Goal: Check status

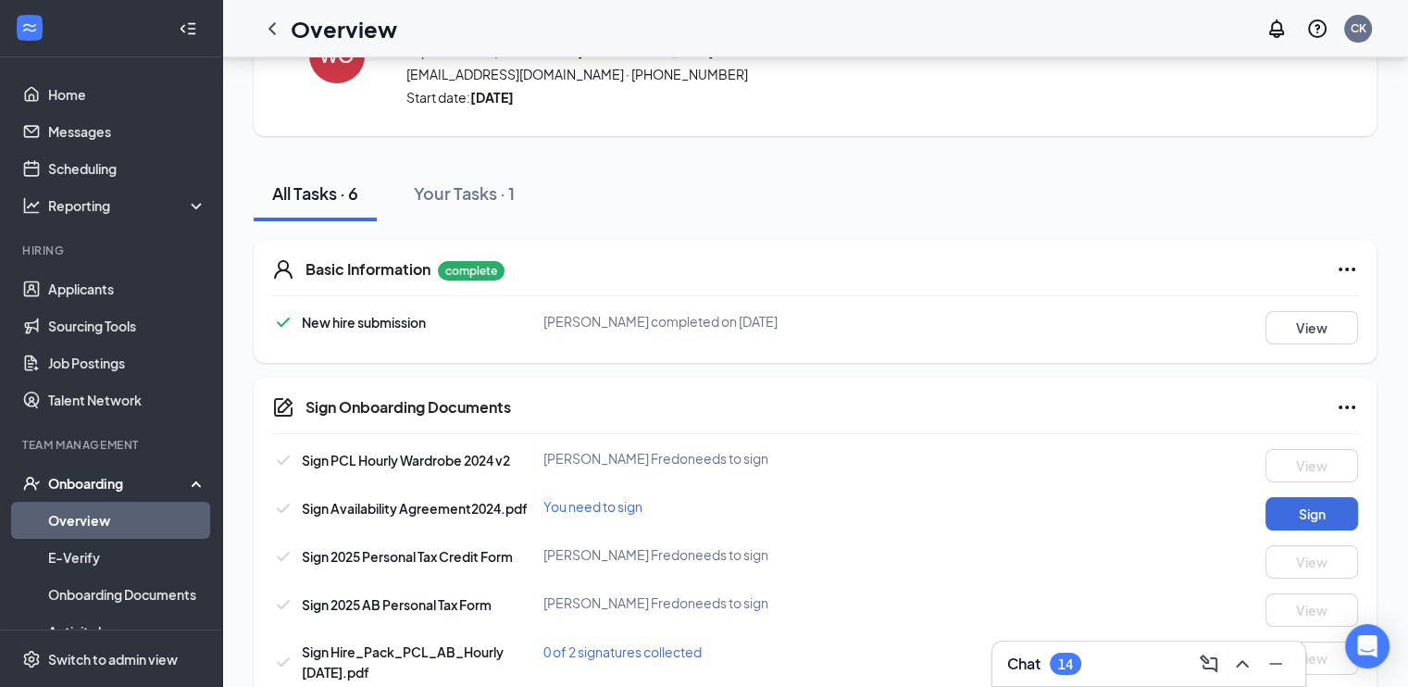
scroll to position [141, 0]
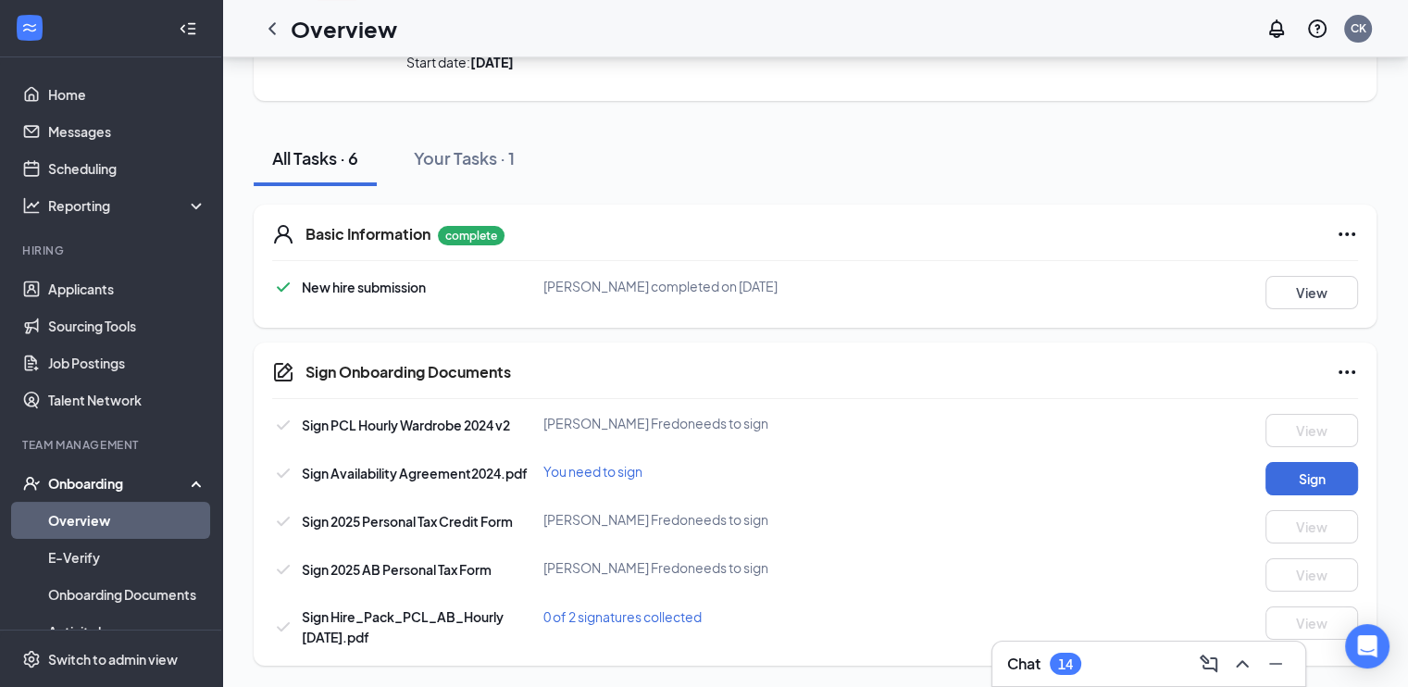
click at [729, 525] on div "[PERSON_NAME] [PERSON_NAME] needs to sign" at bounding box center [724, 519] width 362 height 19
click at [502, 236] on p "complete" at bounding box center [471, 235] width 67 height 19
click at [577, 282] on span "[PERSON_NAME] completed on [DATE]" at bounding box center [660, 286] width 234 height 17
click at [169, 518] on link "Overview" at bounding box center [127, 520] width 158 height 37
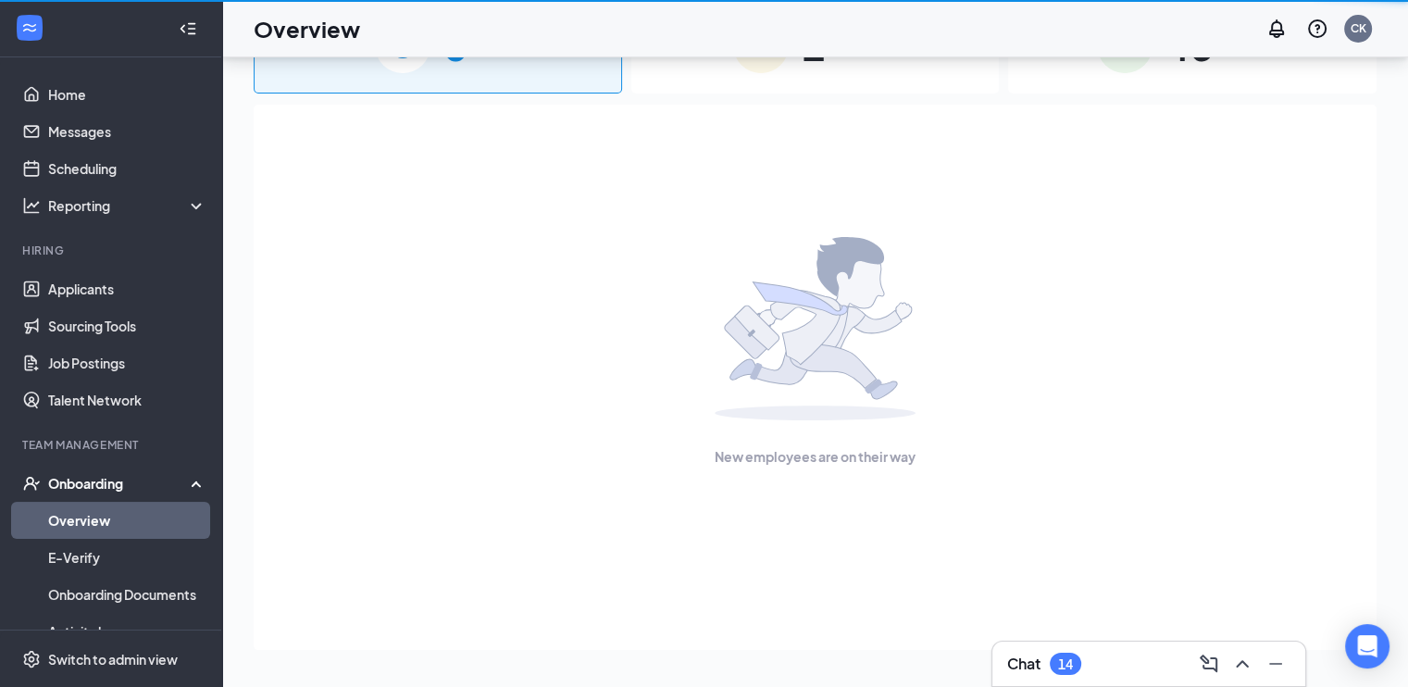
scroll to position [83, 0]
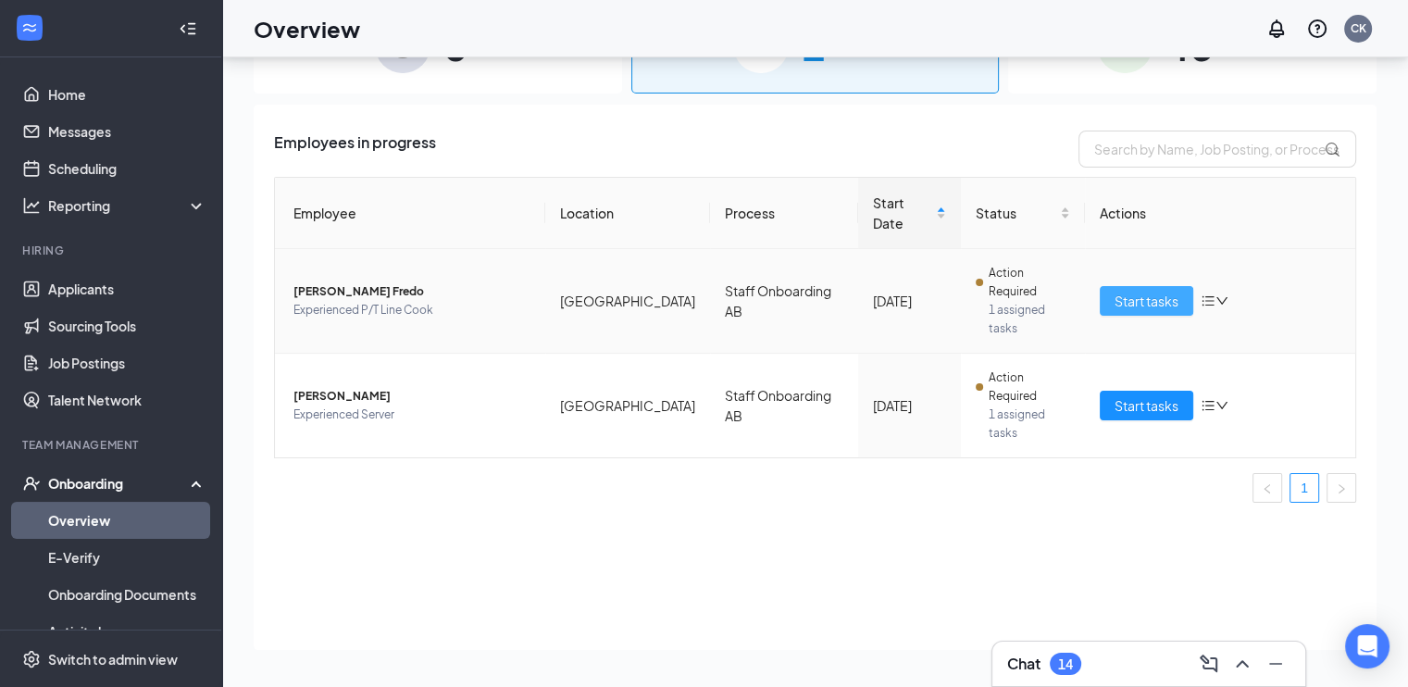
click at [1109, 288] on button "Start tasks" at bounding box center [1145, 301] width 93 height 30
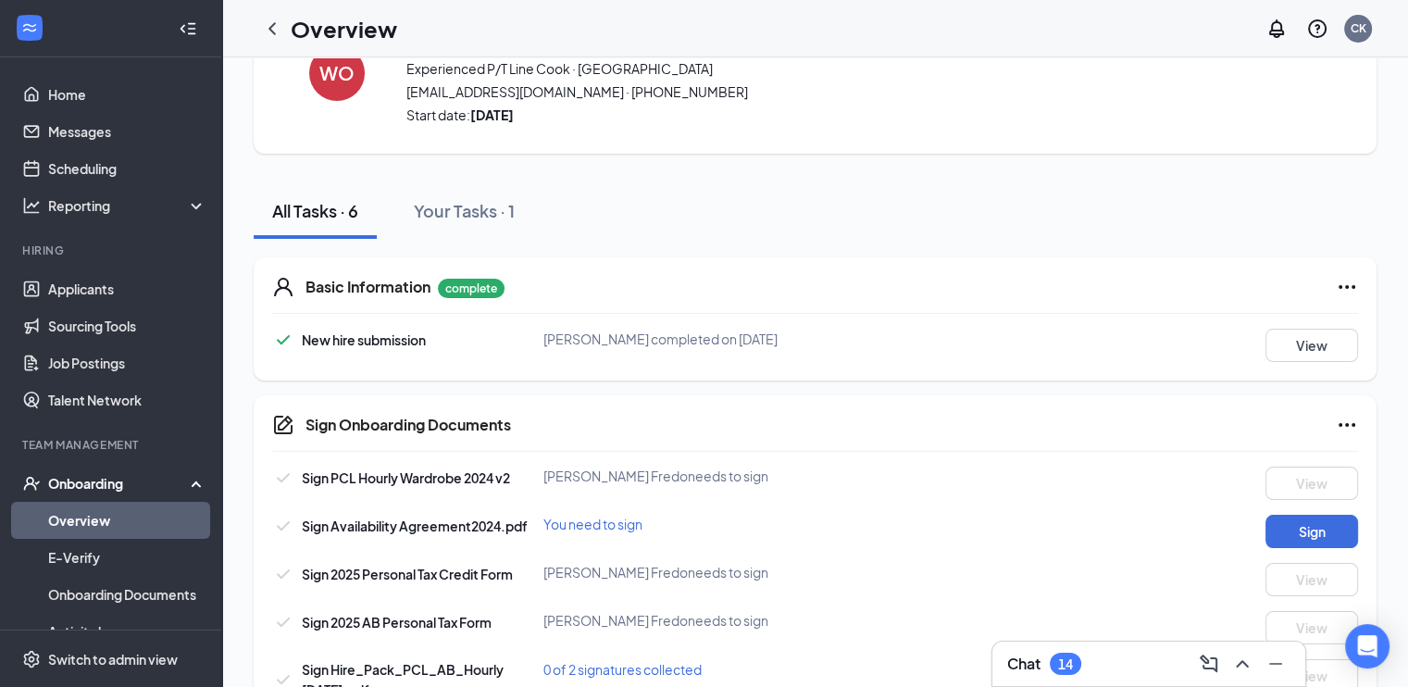
scroll to position [141, 0]
